Goal: Information Seeking & Learning: Learn about a topic

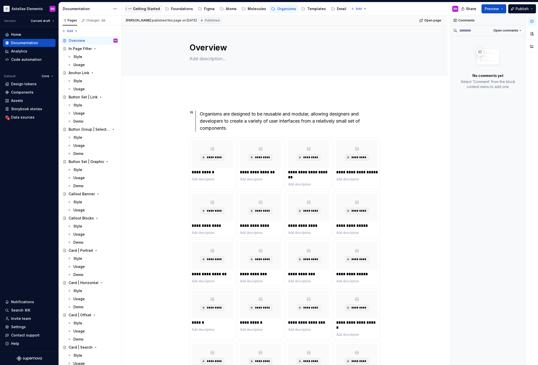
click at [144, 9] on div "Getting Started" at bounding box center [146, 8] width 27 height 5
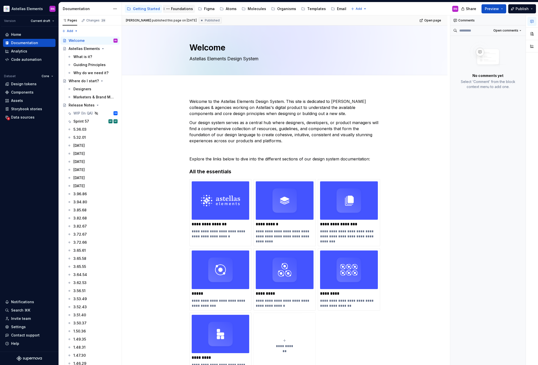
click at [176, 7] on div "Foundations" at bounding box center [182, 8] width 22 height 5
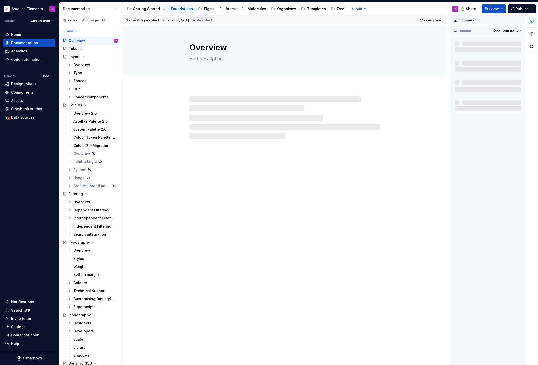
type textarea "*"
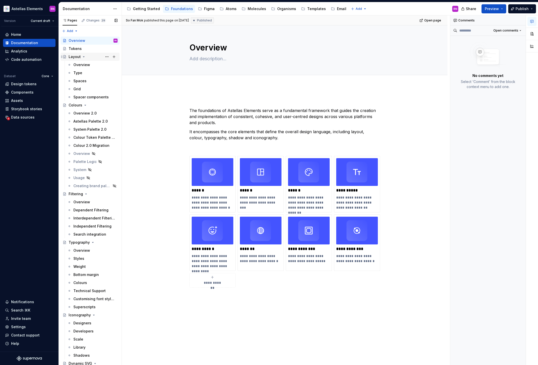
click at [74, 58] on div "Layout" at bounding box center [75, 56] width 12 height 5
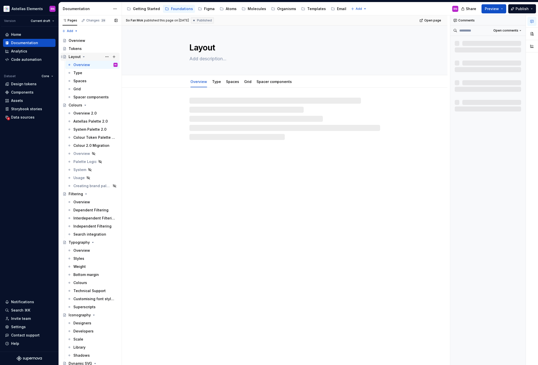
click at [83, 56] on icon "Page tree" at bounding box center [84, 57] width 4 height 4
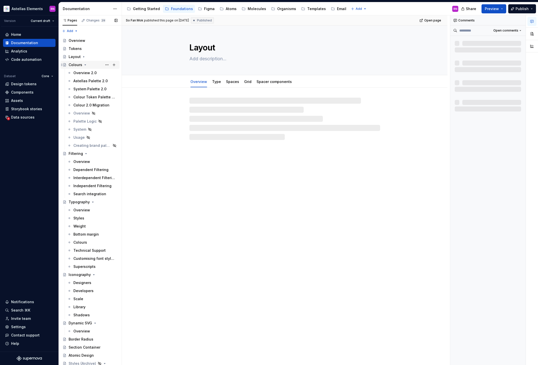
click at [86, 65] on icon "Page tree" at bounding box center [85, 65] width 4 height 4
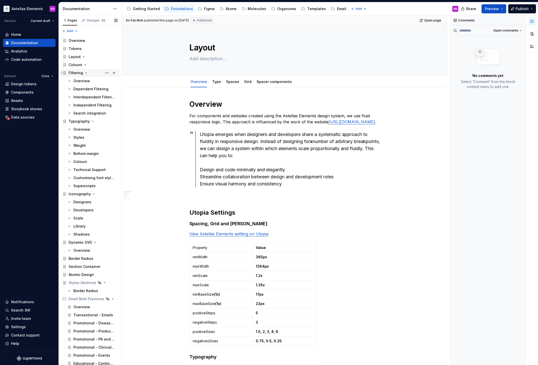
click at [85, 74] on icon "Page tree" at bounding box center [86, 73] width 4 height 4
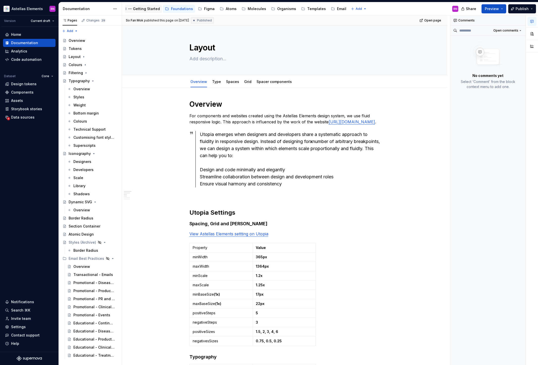
click at [143, 11] on div "Getting Started" at bounding box center [143, 9] width 33 height 6
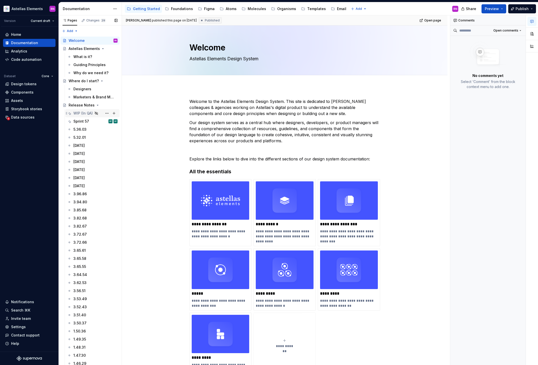
click at [83, 116] on div "WIP (In QA) CH" at bounding box center [95, 113] width 44 height 7
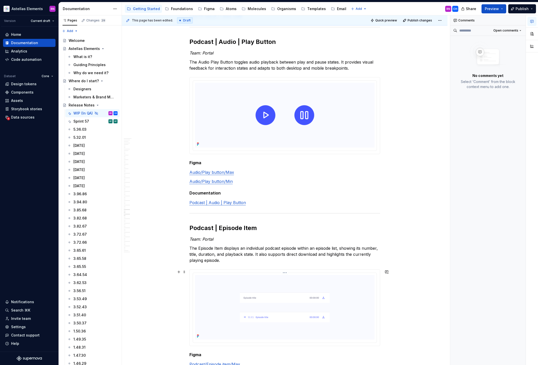
scroll to position [3280, 0]
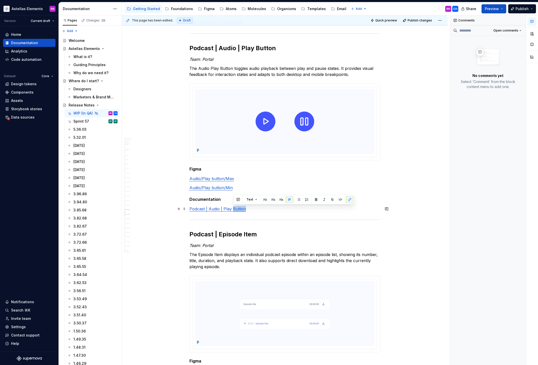
click at [312, 8] on div "Templates" at bounding box center [316, 8] width 19 height 5
click at [283, 9] on div "Organisms" at bounding box center [286, 8] width 19 height 5
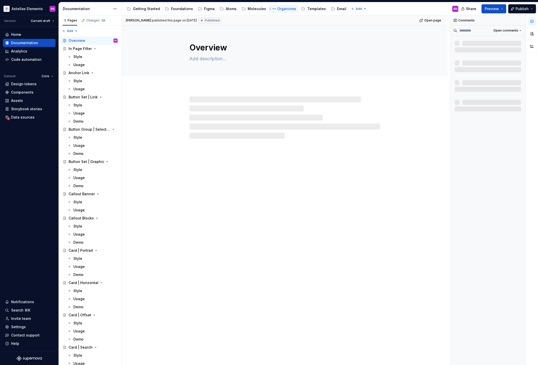
click at [282, 8] on div "Organisms" at bounding box center [286, 8] width 19 height 5
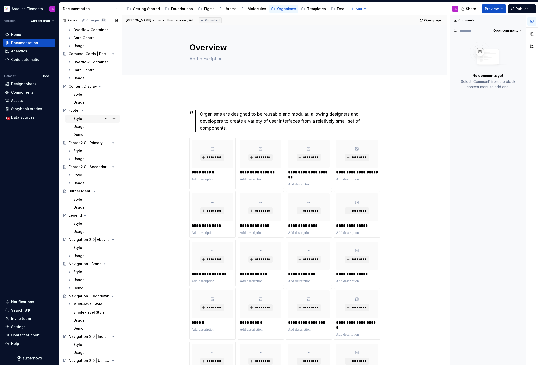
scroll to position [408, 0]
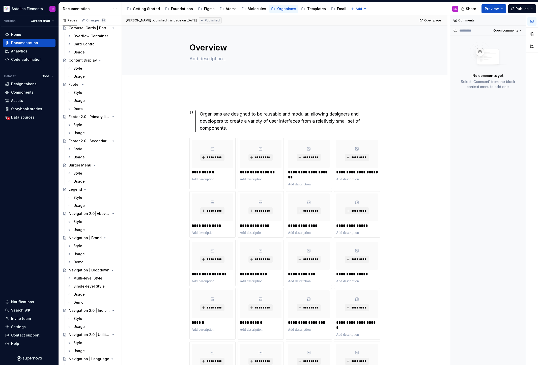
type textarea "*"
